Goal: Task Accomplishment & Management: Use online tool/utility

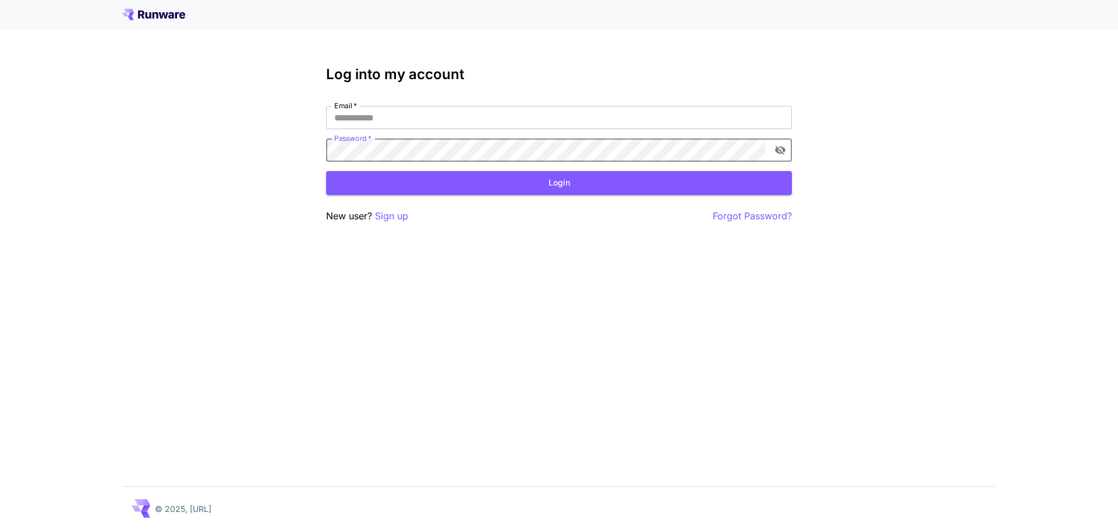
type input "**********"
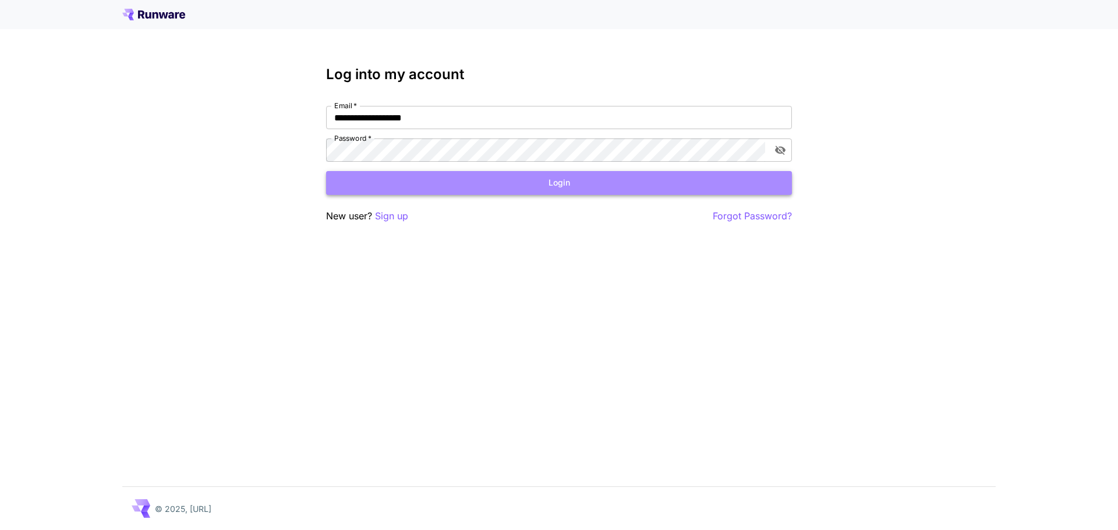
click at [510, 194] on button "Login" at bounding box center [559, 183] width 466 height 24
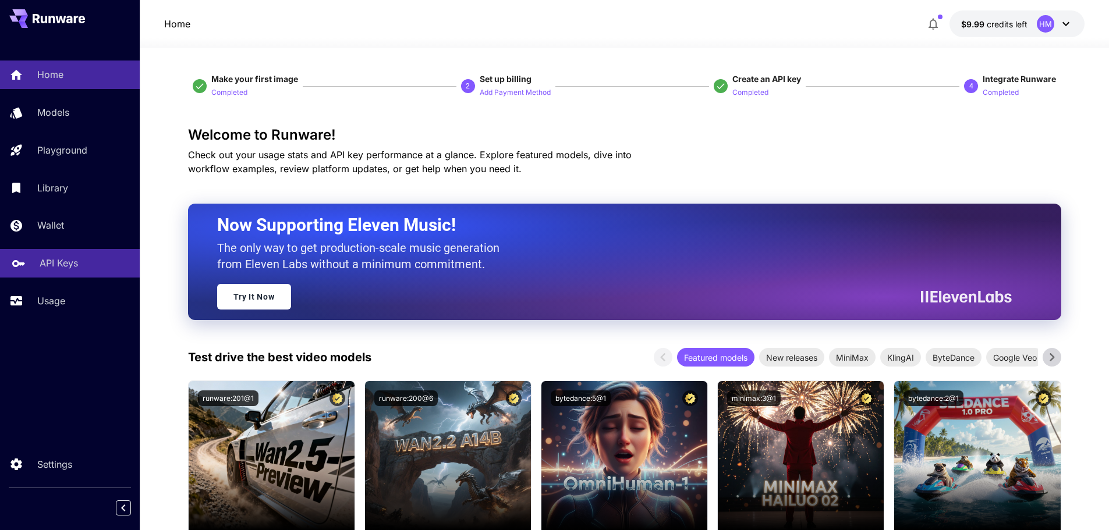
click at [81, 266] on div "API Keys" at bounding box center [85, 263] width 91 height 14
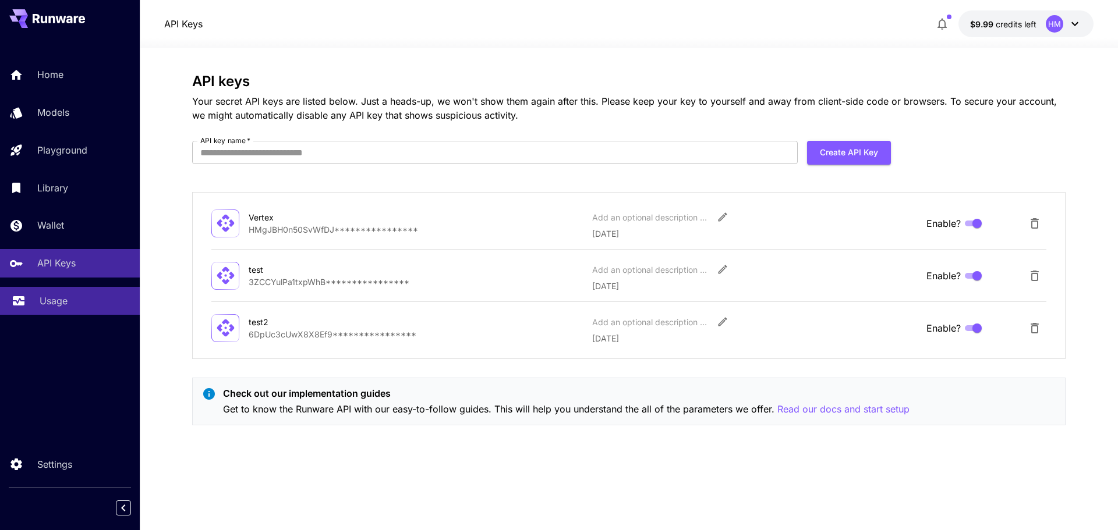
click at [79, 299] on div "Usage" at bounding box center [85, 301] width 91 height 14
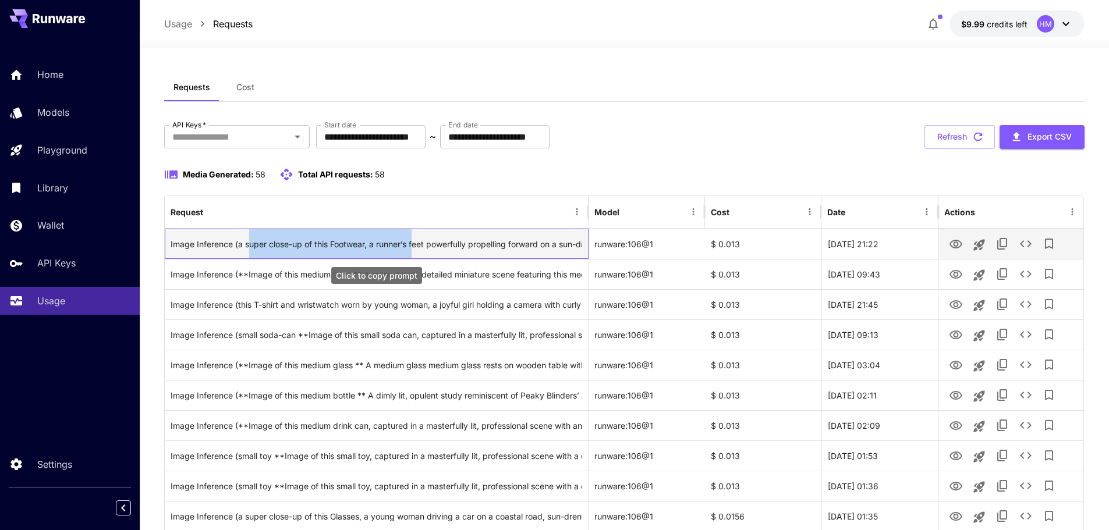
drag, startPoint x: 279, startPoint y: 245, endPoint x: 415, endPoint y: 249, distance: 135.7
click at [415, 249] on div "Image Inference (a super close-up of this Footwear, a runner’s feet powerfully …" at bounding box center [377, 244] width 412 height 30
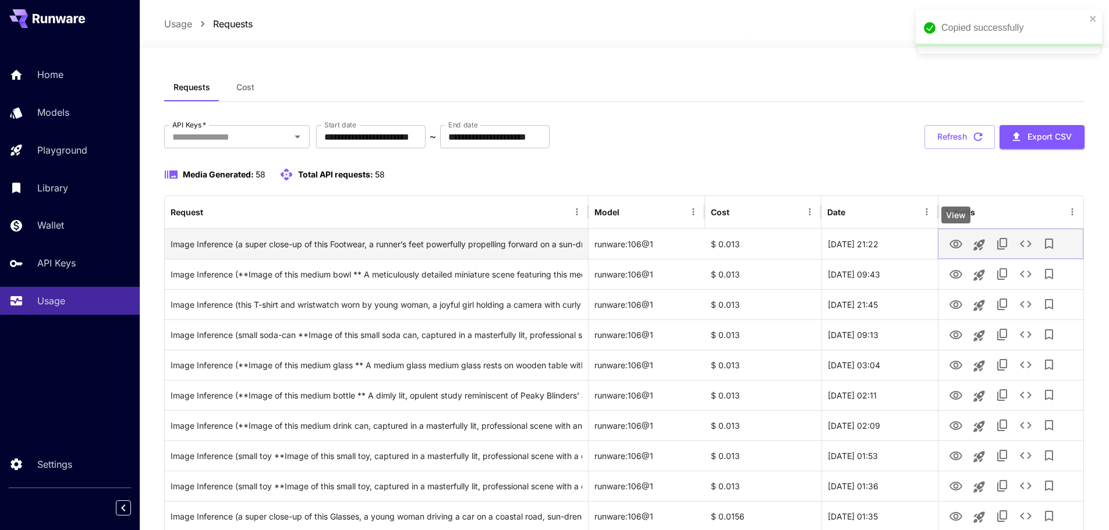
click at [956, 239] on icon "View" at bounding box center [956, 245] width 14 height 14
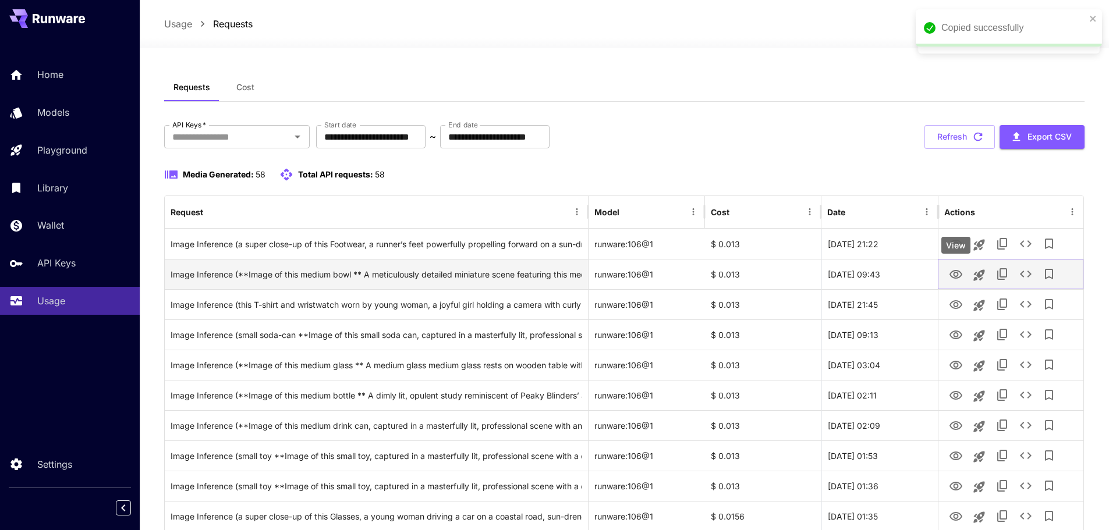
click at [956, 277] on icon "View" at bounding box center [956, 274] width 13 height 9
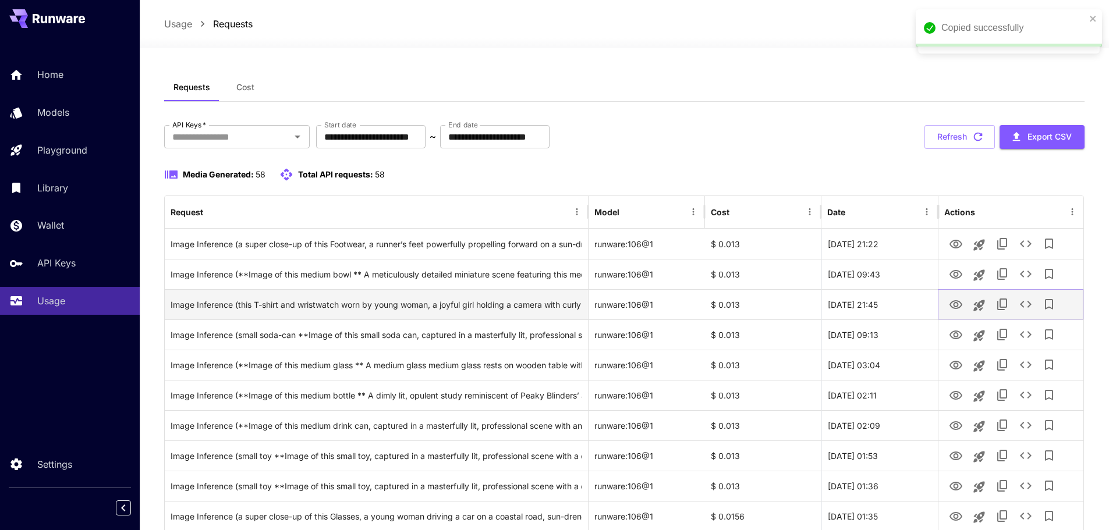
click at [954, 314] on button "View" at bounding box center [955, 304] width 23 height 24
click at [957, 303] on icon "View" at bounding box center [956, 304] width 13 height 9
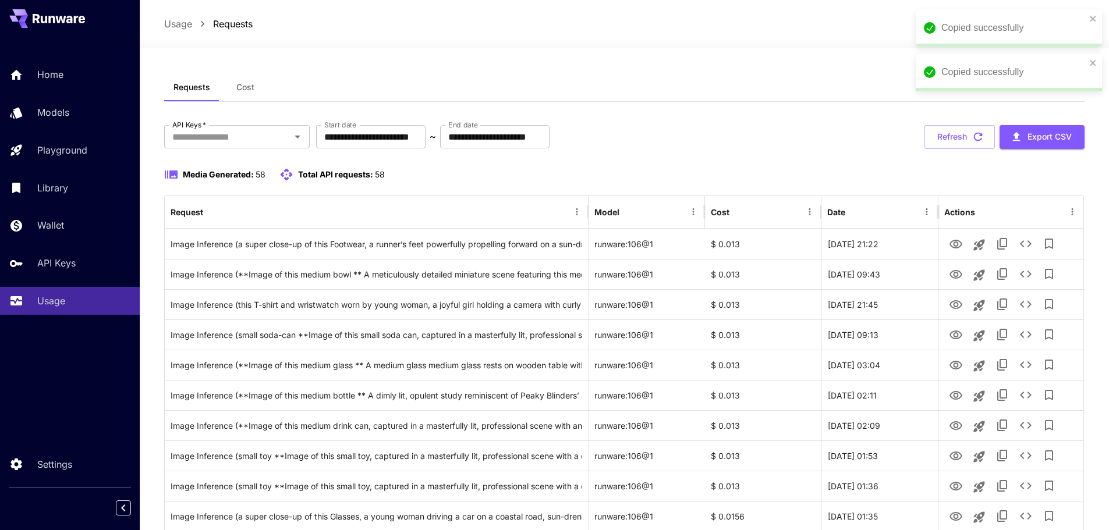
click at [1097, 12] on div "Copied successfully" at bounding box center [1009, 27] width 186 height 37
drag, startPoint x: 1084, startPoint y: 54, endPoint x: 1072, endPoint y: 77, distance: 26.6
